Goal: Task Accomplishment & Management: Manage account settings

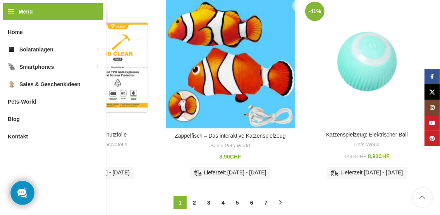
scroll to position [894, 0]
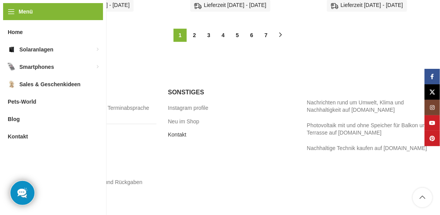
click at [185, 131] on link "Kontakt" at bounding box center [177, 135] width 19 height 8
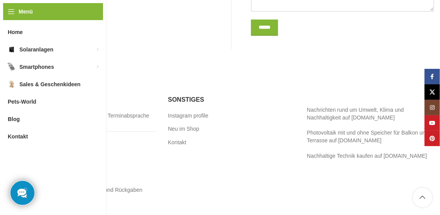
scroll to position [559, 0]
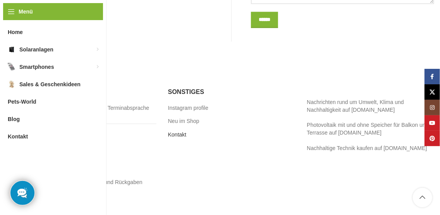
click at [176, 131] on link "Kontakt" at bounding box center [177, 135] width 19 height 8
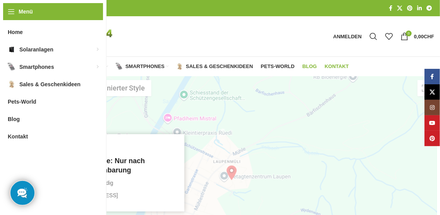
click at [313, 68] on span "Blog" at bounding box center [309, 66] width 15 height 6
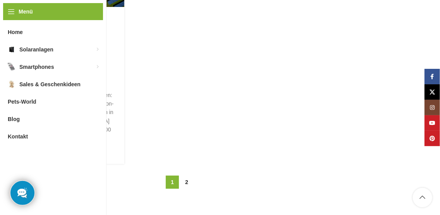
scroll to position [1056, 0]
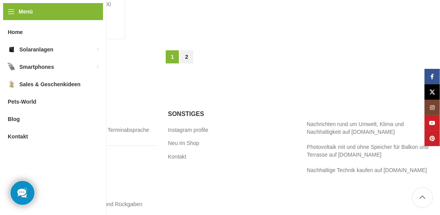
click at [187, 50] on link "2" at bounding box center [186, 56] width 13 height 13
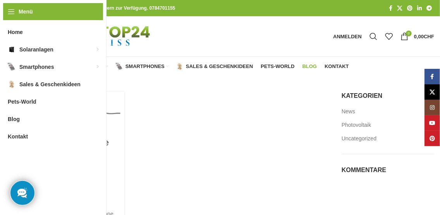
click at [38, 65] on span "Home" at bounding box center [36, 66] width 15 height 6
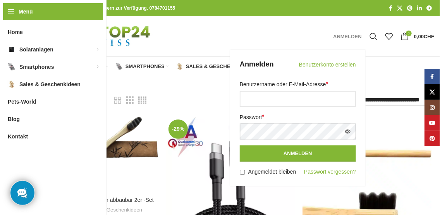
click at [352, 36] on span "Anmelden" at bounding box center [347, 36] width 29 height 5
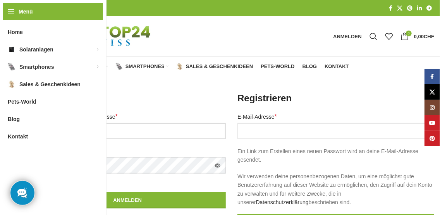
click at [71, 128] on input "Benutzername oder E-Mail-Adresse * Erforderlich" at bounding box center [127, 131] width 197 height 16
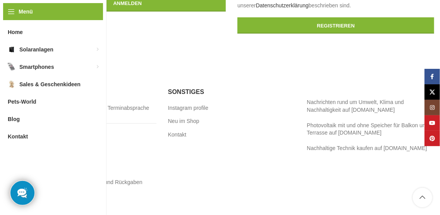
scroll to position [37, 0]
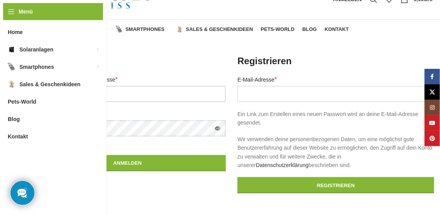
type input "**********"
click at [216, 128] on button "Passwort anzeigen" at bounding box center [217, 128] width 16 height 16
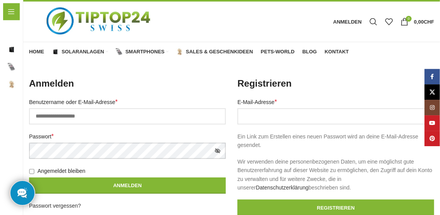
scroll to position [0, 0]
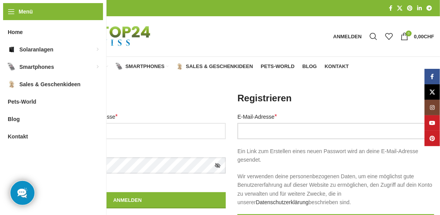
click at [340, 131] on input "E-Mail-Adresse * Erforderlich" at bounding box center [335, 131] width 197 height 16
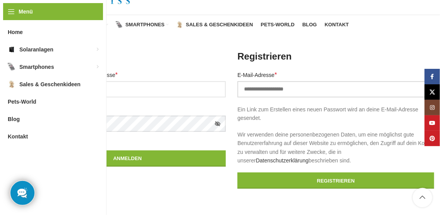
scroll to position [84, 0]
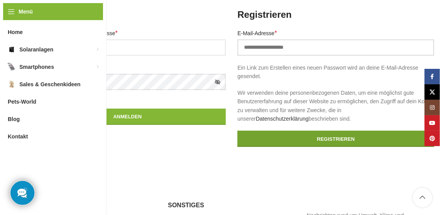
type input "**********"
click at [346, 137] on button "Registrieren" at bounding box center [335, 139] width 197 height 16
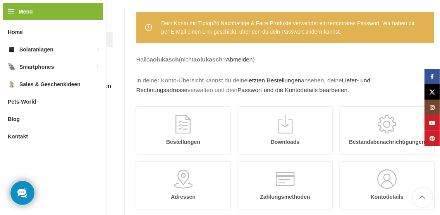
scroll to position [125, 0]
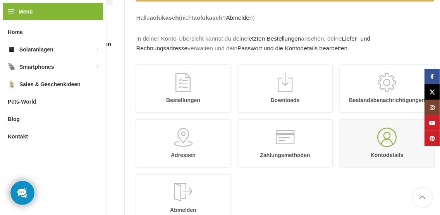
click at [372, 152] on link "Kontodetails" at bounding box center [387, 143] width 94 height 47
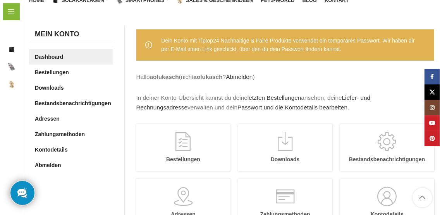
scroll to position [84, 0]
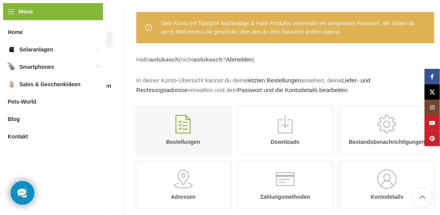
click at [186, 123] on link "Bestellungen" at bounding box center [183, 130] width 94 height 47
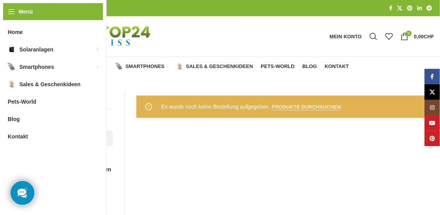
click at [277, 106] on link "Produkte durchsuchen" at bounding box center [305, 107] width 69 height 7
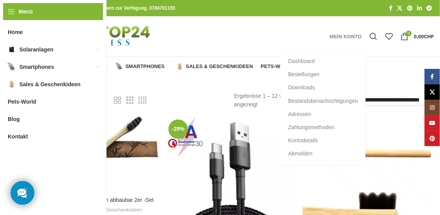
click at [345, 36] on span "Mein Konto" at bounding box center [345, 36] width 32 height 5
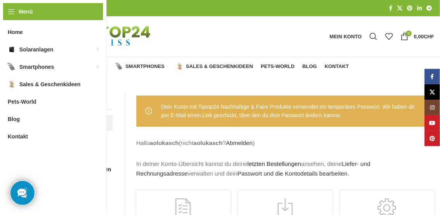
click at [267, 163] on link "letzten Bestellungen" at bounding box center [274, 164] width 54 height 7
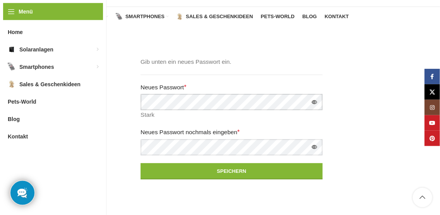
scroll to position [84, 0]
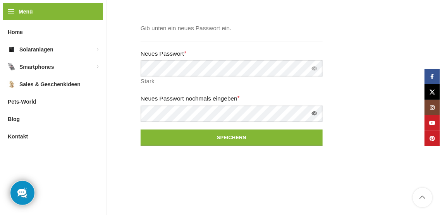
click at [315, 65] on button "Passwort anzeigen" at bounding box center [314, 68] width 16 height 16
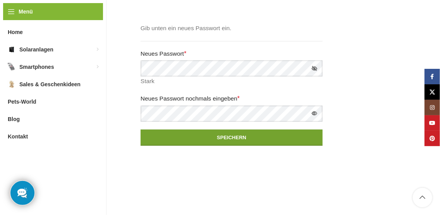
click at [206, 137] on button "Speichern" at bounding box center [231, 138] width 182 height 16
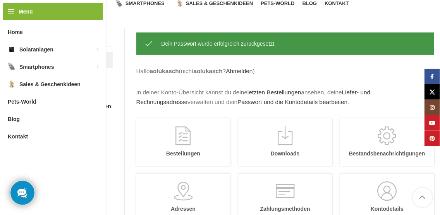
scroll to position [84, 0]
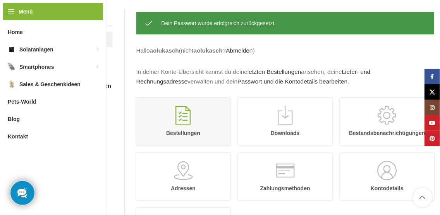
click at [185, 110] on link "Bestellungen" at bounding box center [183, 121] width 94 height 47
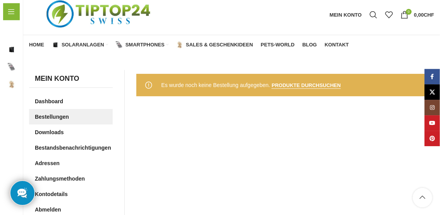
scroll to position [42, 0]
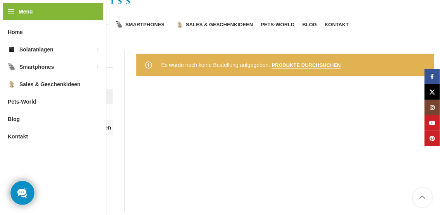
click at [85, 128] on link "Bestandsbenachrichtigungen" at bounding box center [71, 127] width 84 height 15
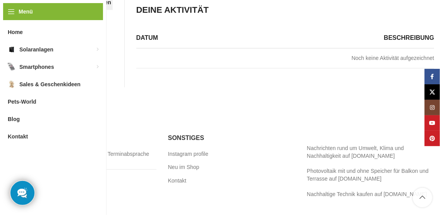
scroll to position [125, 0]
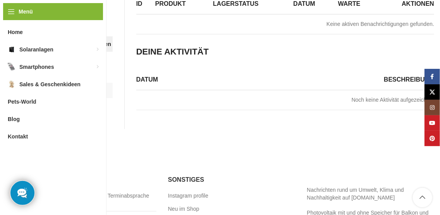
click at [65, 91] on link "Kontodetails" at bounding box center [71, 90] width 84 height 15
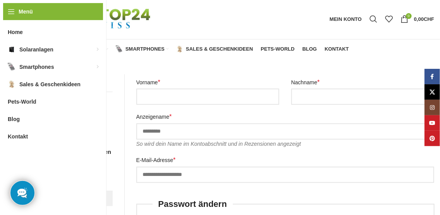
scroll to position [42, 0]
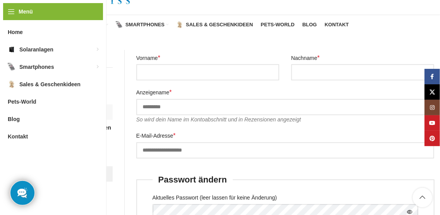
click at [66, 111] on link "Downloads" at bounding box center [71, 111] width 84 height 15
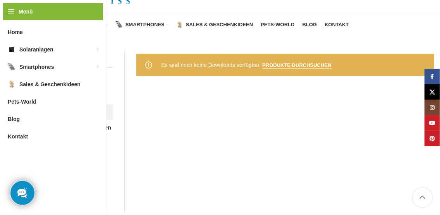
scroll to position [84, 0]
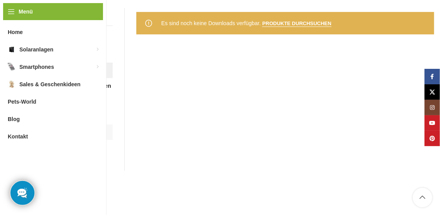
click at [57, 132] on link "Kontodetails" at bounding box center [71, 132] width 84 height 15
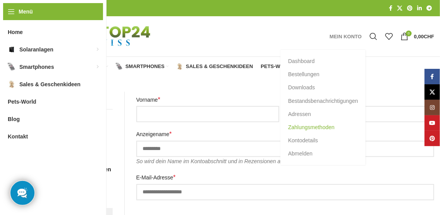
click at [321, 129] on span "Zahlungsmethoden" at bounding box center [311, 127] width 46 height 7
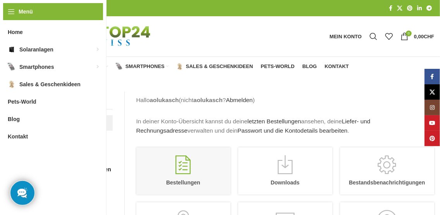
click at [178, 169] on link "Bestellungen" at bounding box center [183, 170] width 94 height 47
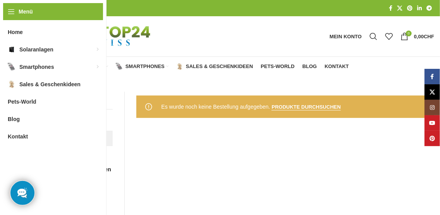
click at [39, 66] on span "Home" at bounding box center [36, 66] width 15 height 6
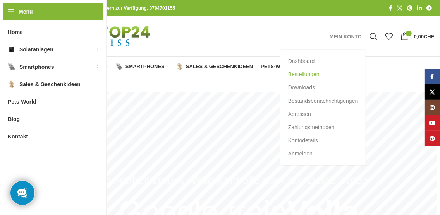
click at [303, 75] on span "Bestellungen" at bounding box center [303, 74] width 31 height 7
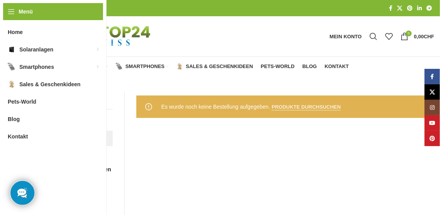
click at [310, 109] on link "Produkte durchsuchen" at bounding box center [305, 107] width 69 height 7
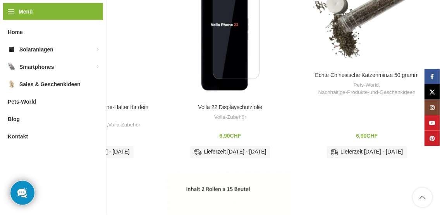
scroll to position [334, 0]
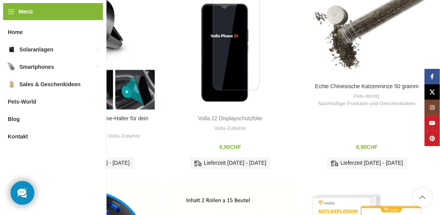
click at [222, 122] on link "Volla 22 Displayschutzfolie" at bounding box center [230, 118] width 64 height 6
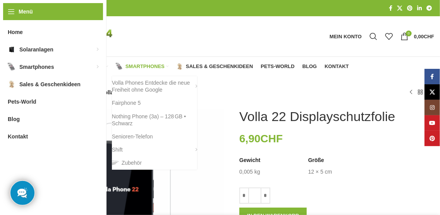
click at [144, 67] on span "Smartphones" at bounding box center [144, 66] width 39 height 6
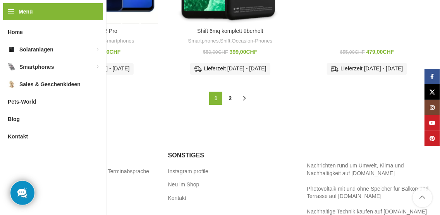
scroll to position [915, 0]
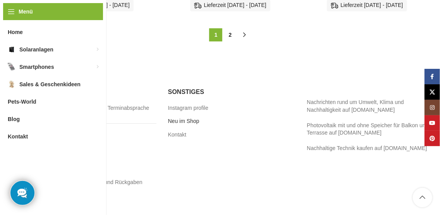
click at [182, 118] on link "Neu im Shop" at bounding box center [184, 122] width 32 height 8
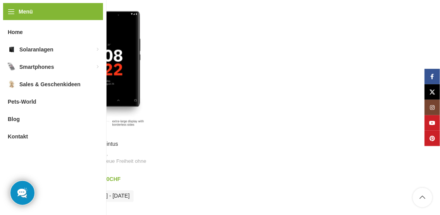
scroll to position [485, 0]
